Goal: Task Accomplishment & Management: Manage account settings

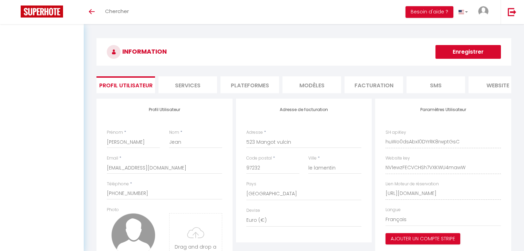
select select "136"
select select "28"
select select "fr"
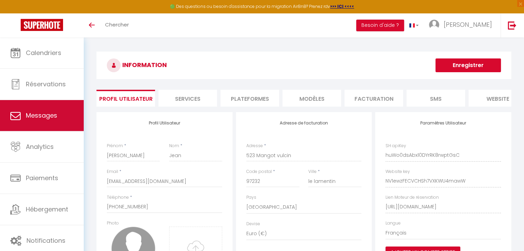
click at [42, 117] on span "Messages" at bounding box center [41, 115] width 31 height 9
select select "message"
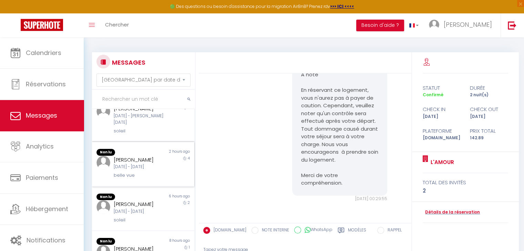
scroll to position [69, 0]
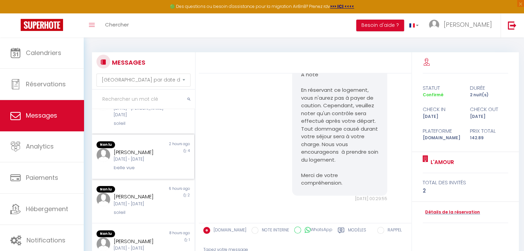
click at [169, 157] on div "4" at bounding box center [181, 159] width 25 height 23
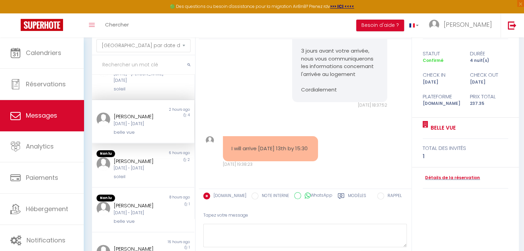
scroll to position [72, 0]
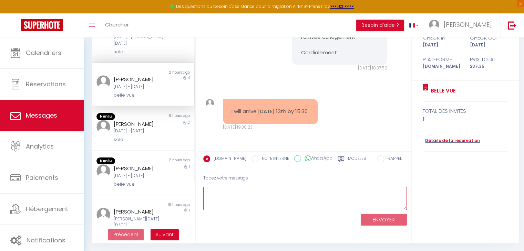
click at [260, 198] on textarea at bounding box center [304, 199] width 203 height 24
drag, startPoint x: 268, startPoint y: 199, endPoint x: 273, endPoint y: 199, distance: 4.5
click at [283, 192] on textarea "super ravis de vous accueillir [PERSON_NAME]" at bounding box center [304, 199] width 203 height 24
click at [212, 192] on textarea "super ravis de vous accueillir [PERSON_NAME]" at bounding box center [304, 199] width 203 height 24
click at [313, 189] on textarea "Super ravis de vous accueillir [PERSON_NAME]" at bounding box center [304, 199] width 203 height 24
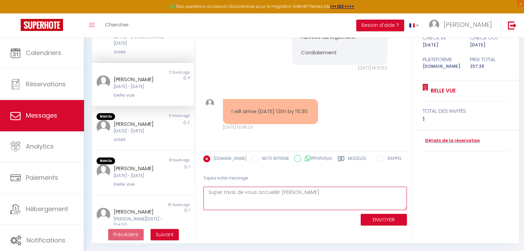
type textarea "Super ravis de vous accueillir [PERSON_NAME]"
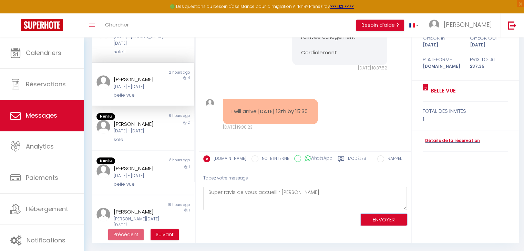
click at [400, 218] on button "ENVOYER" at bounding box center [383, 220] width 46 height 12
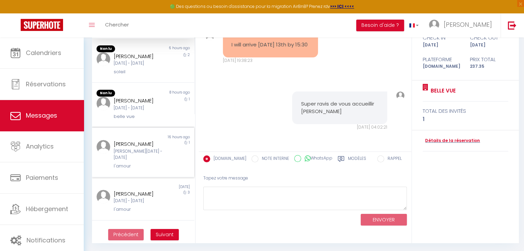
scroll to position [138, 0]
click at [162, 115] on div "[PERSON_NAME] [DATE] - [DATE] belle vue" at bounding box center [139, 107] width 60 height 23
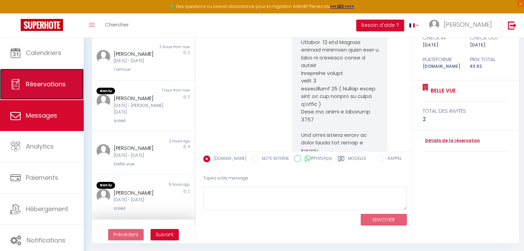
click at [38, 75] on link "Réservations" at bounding box center [42, 84] width 84 height 31
select select "not_cancelled"
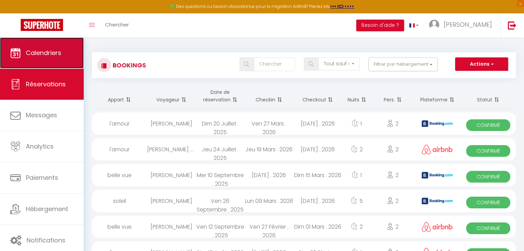
click at [43, 47] on link "Calendriers" at bounding box center [42, 53] width 84 height 31
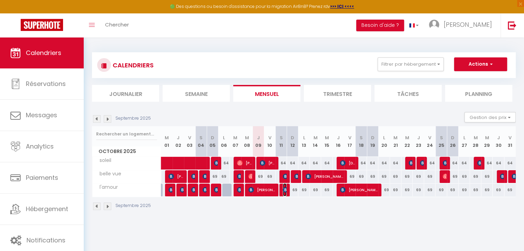
click at [286, 187] on img at bounding box center [286, 190] width 6 height 6
select select "OK"
select select "KO"
select select "0"
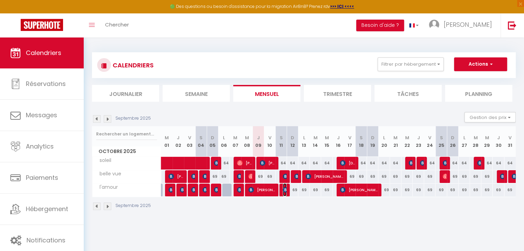
select select "1"
select select
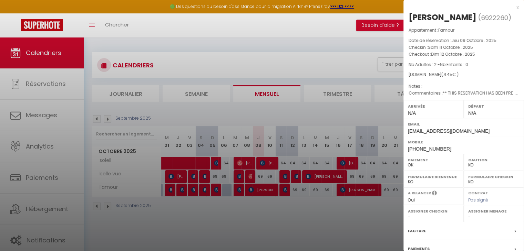
click at [288, 210] on div at bounding box center [262, 125] width 524 height 251
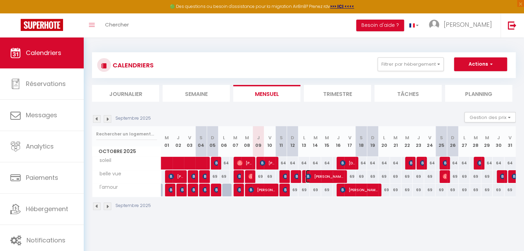
click at [307, 176] on img at bounding box center [308, 177] width 6 height 6
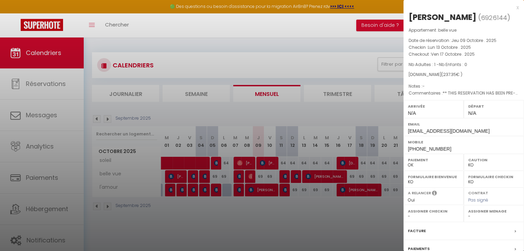
click at [323, 220] on div at bounding box center [262, 125] width 524 height 251
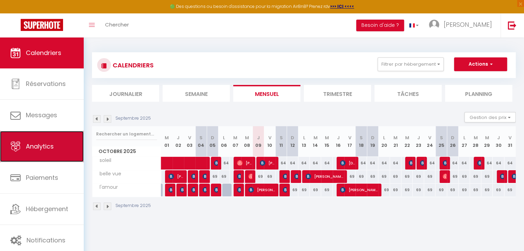
click at [55, 152] on link "Analytics" at bounding box center [42, 146] width 84 height 31
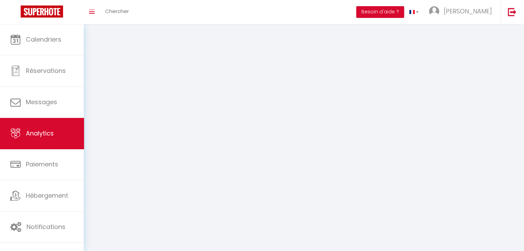
select select "2025"
select select "10"
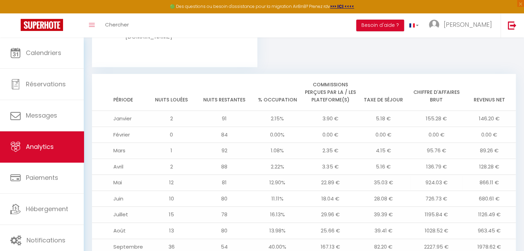
scroll to position [723, 0]
